Goal: Transaction & Acquisition: Purchase product/service

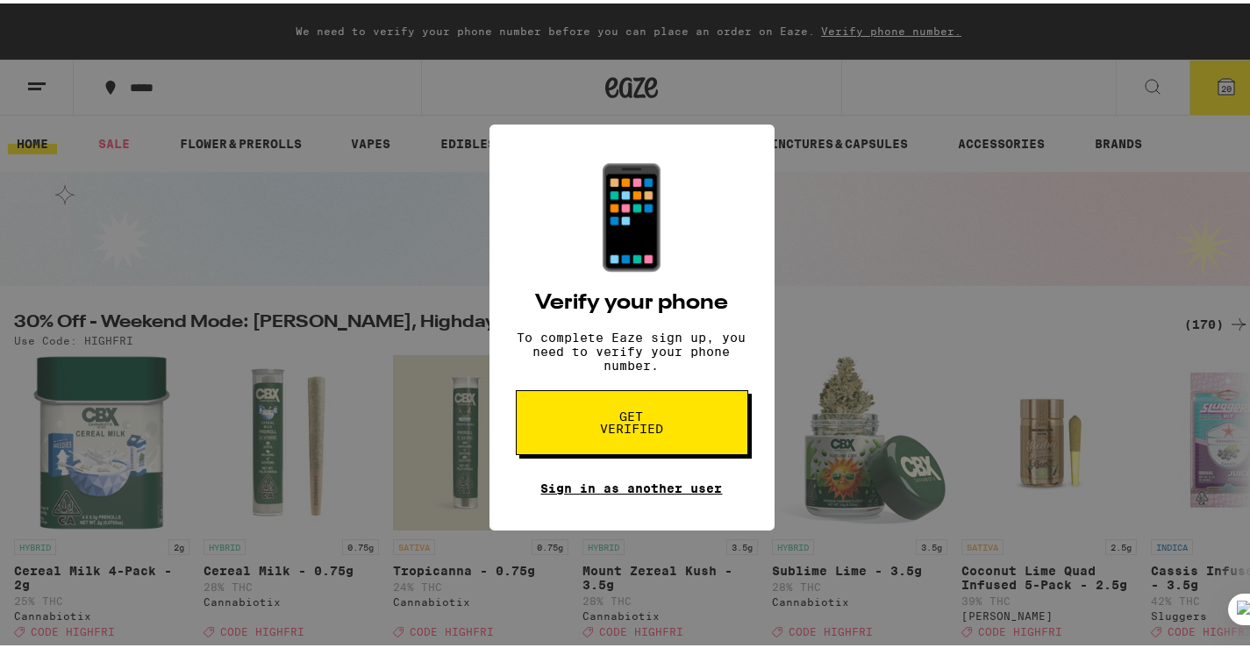
click at [602, 492] on link "Sign in as another user" at bounding box center [632, 485] width 182 height 14
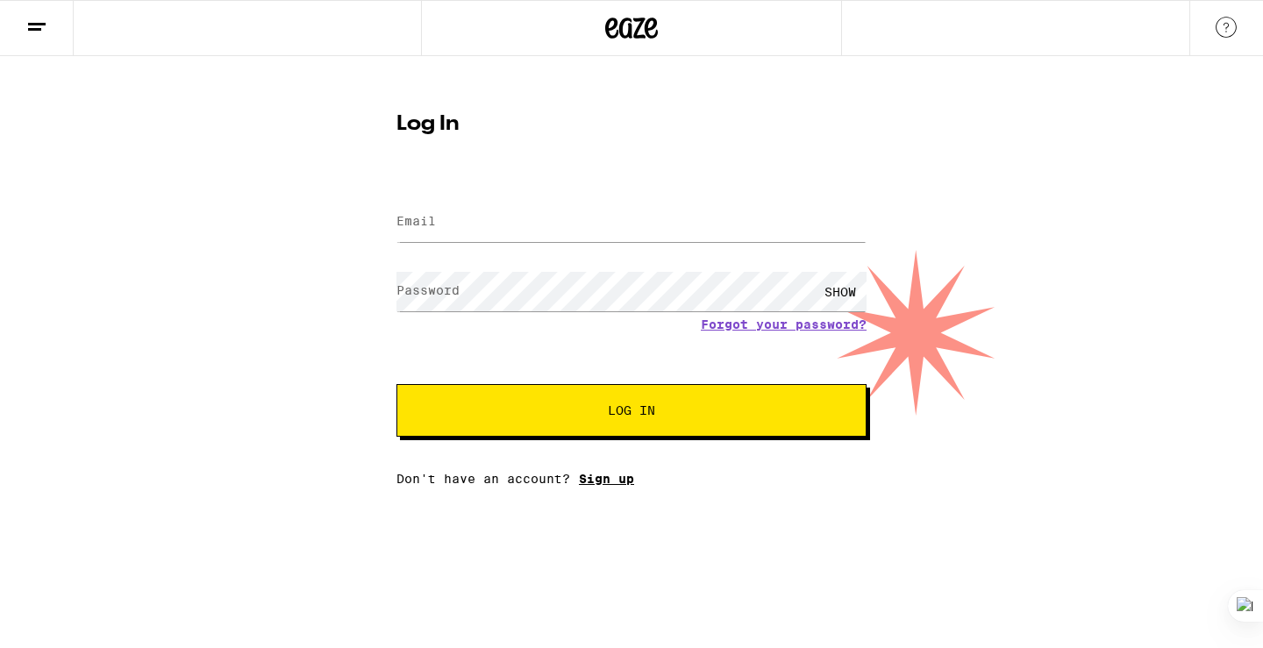
click at [598, 476] on link "Sign up" at bounding box center [606, 479] width 55 height 14
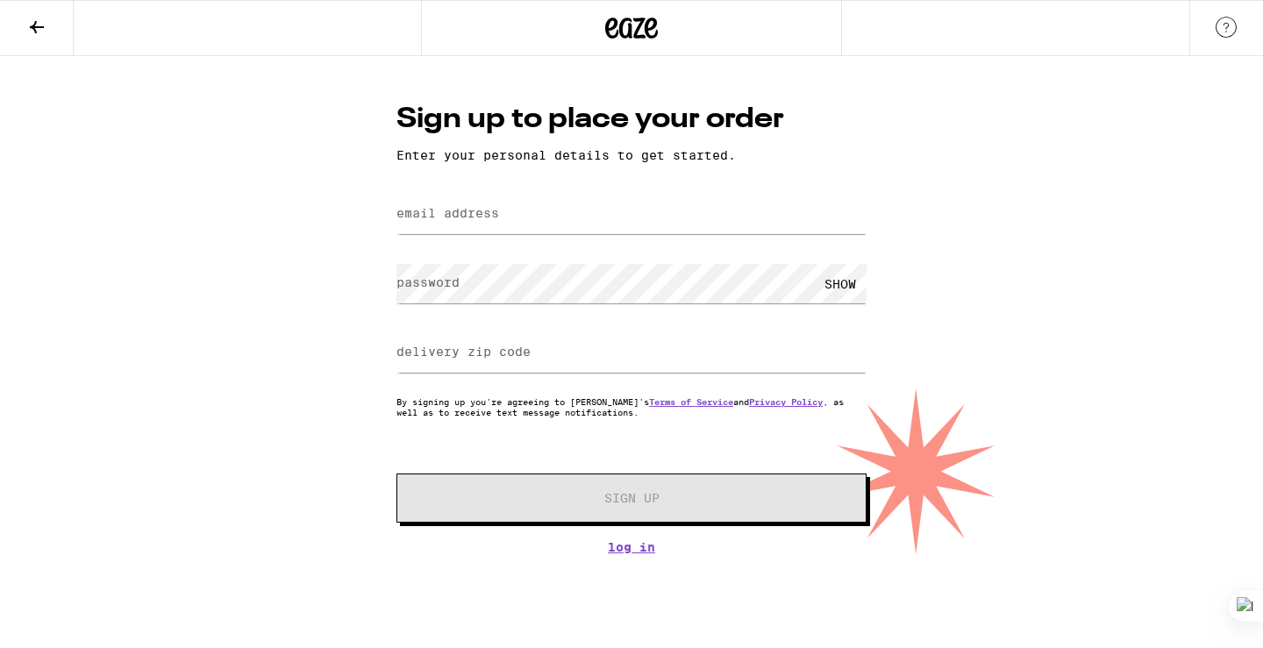
click at [491, 216] on label "email address" at bounding box center [448, 213] width 103 height 14
click at [514, 203] on input "email address" at bounding box center [632, 214] width 470 height 39
type input "[EMAIL_ADDRESS][DOMAIN_NAME]"
click at [572, 360] on input "delivery zip code" at bounding box center [632, 352] width 470 height 39
type input "33137"
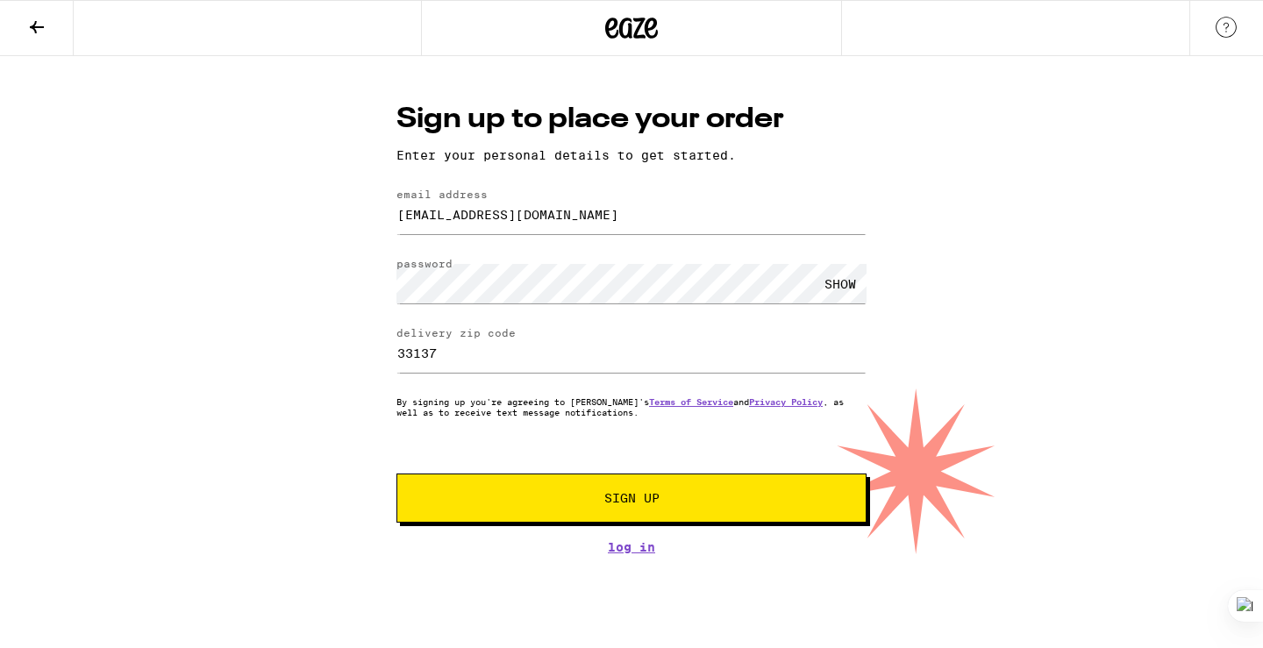
click at [615, 501] on span "Sign Up" at bounding box center [631, 498] width 55 height 12
